Goal: Transaction & Acquisition: Book appointment/travel/reservation

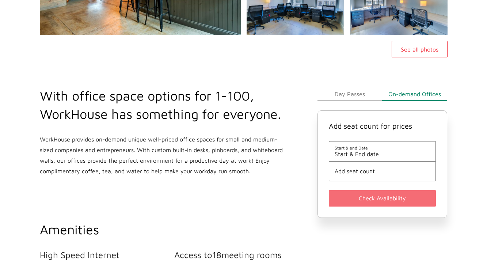
scroll to position [197, 0]
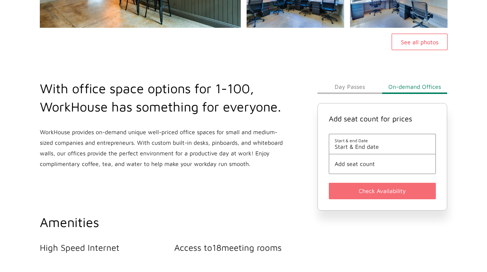
click at [368, 148] on span "Start & End date" at bounding box center [383, 146] width 96 height 7
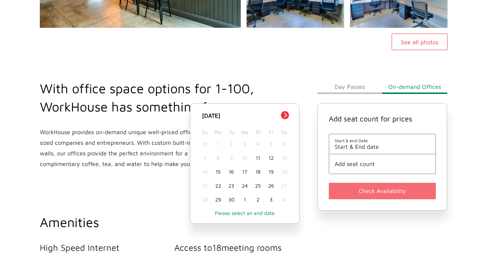
click at [248, 172] on div "17" at bounding box center [244, 172] width 13 height 14
click at [246, 174] on div "17" at bounding box center [244, 172] width 13 height 14
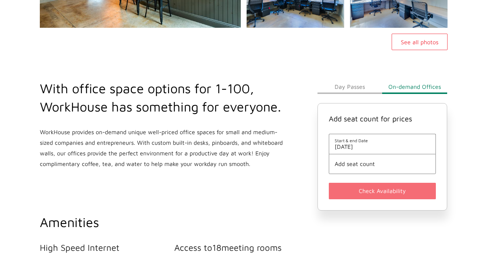
click at [377, 167] on span "Add seat count" at bounding box center [383, 163] width 96 height 7
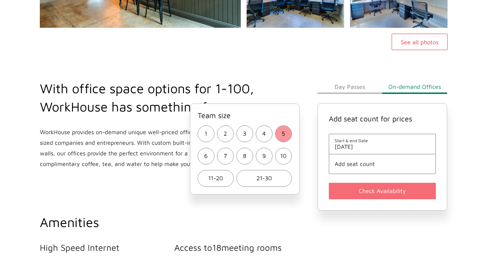
click at [280, 135] on button "5" at bounding box center [283, 133] width 17 height 17
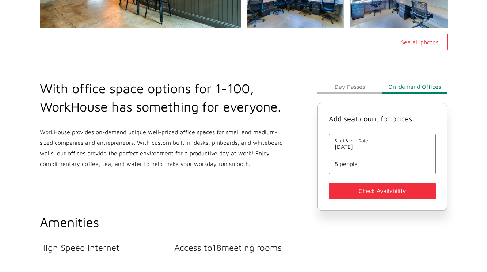
click at [359, 189] on button "Check Availability" at bounding box center [382, 191] width 107 height 16
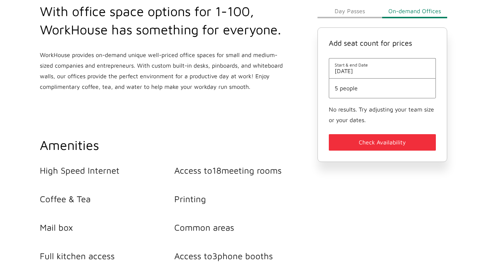
scroll to position [268, 0]
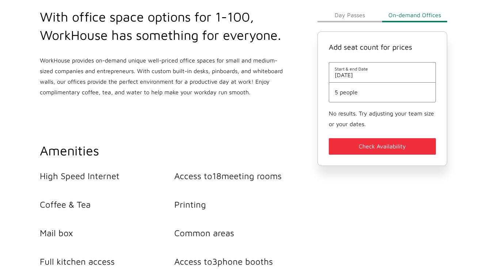
click at [374, 148] on button "Check Availability" at bounding box center [382, 146] width 107 height 16
click at [349, 99] on li "5 people" at bounding box center [382, 92] width 107 height 20
click at [349, 95] on span "5 people" at bounding box center [383, 92] width 96 height 7
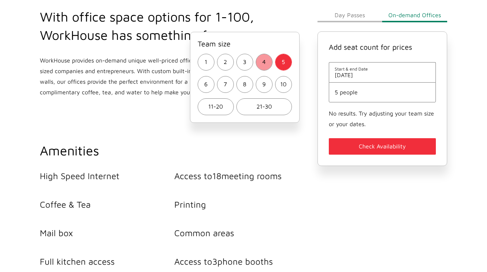
click at [265, 62] on span "4" at bounding box center [263, 62] width 3 height 11
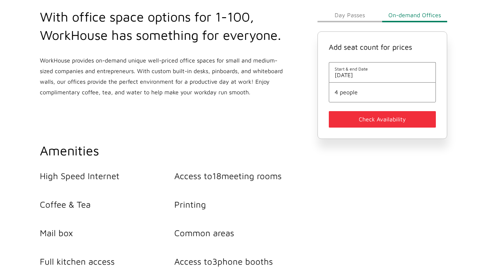
click at [354, 118] on button "Check Availability" at bounding box center [382, 119] width 107 height 16
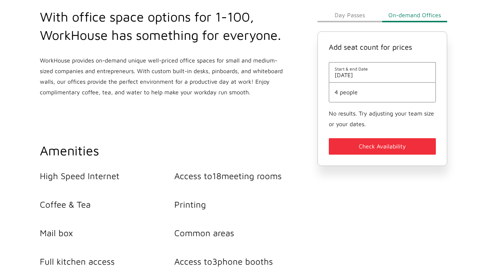
click at [342, 92] on span "4 people" at bounding box center [383, 92] width 96 height 7
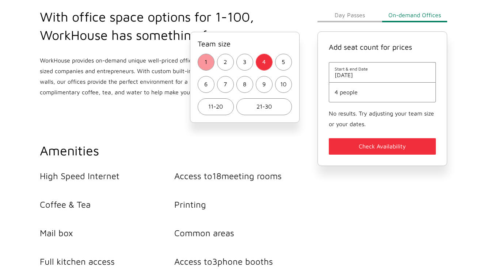
click at [210, 64] on button "1" at bounding box center [206, 62] width 17 height 17
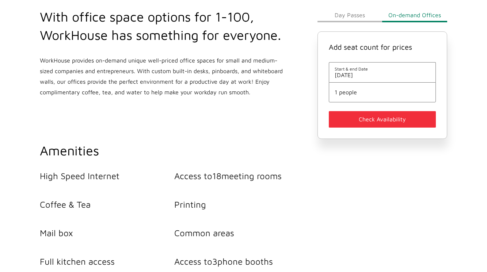
click at [363, 121] on button "Check Availability" at bounding box center [382, 119] width 107 height 16
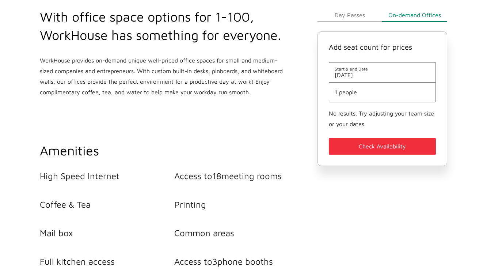
click at [352, 97] on li "1 people" at bounding box center [382, 92] width 107 height 20
click at [350, 90] on span "1 people" at bounding box center [383, 92] width 96 height 7
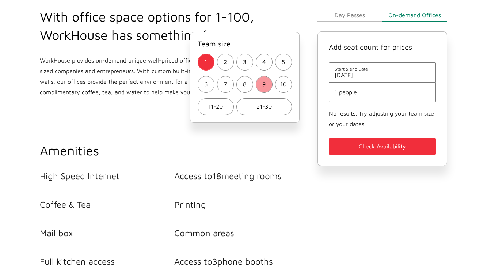
click at [267, 88] on button "9" at bounding box center [264, 84] width 17 height 17
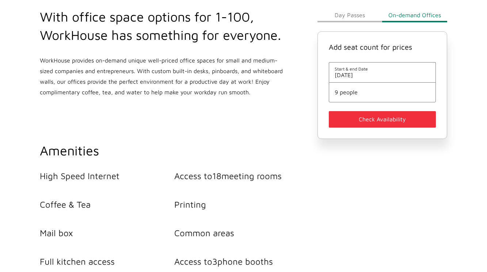
click at [350, 120] on button "Check Availability" at bounding box center [382, 119] width 107 height 16
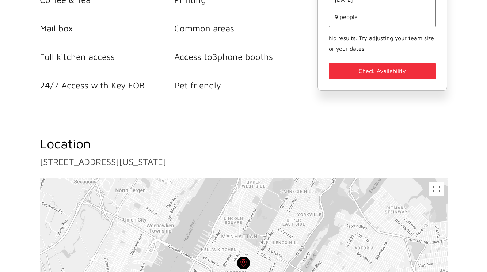
scroll to position [475, 0]
